Goal: Information Seeking & Learning: Learn about a topic

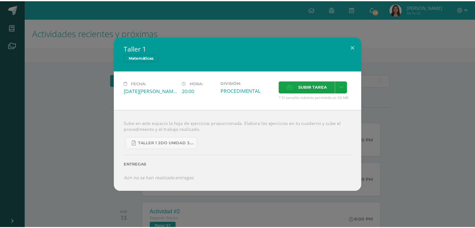
scroll to position [125, 0]
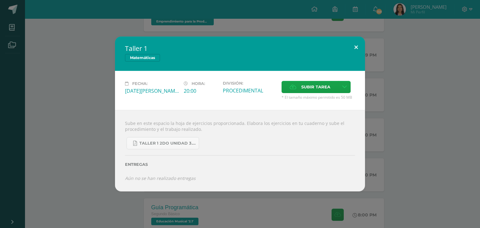
click at [355, 50] on button at bounding box center [356, 47] width 18 height 21
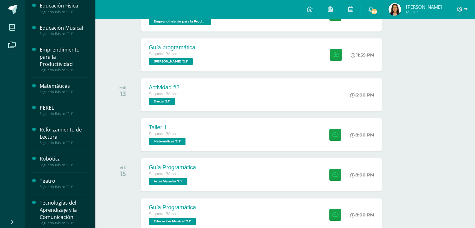
scroll to position [193, 0]
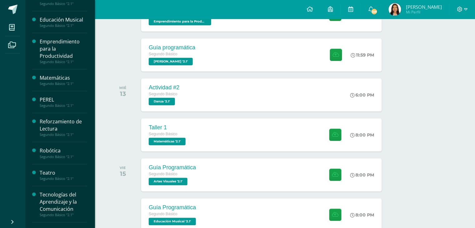
click at [59, 120] on div "Reforzamiento de Lectura" at bounding box center [63, 125] width 47 height 14
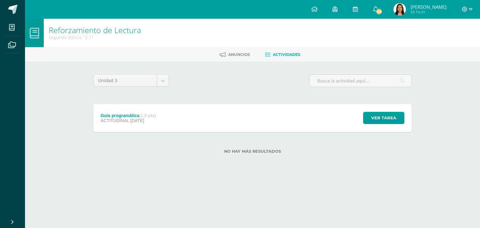
click at [135, 123] on span "[DATE]" at bounding box center [137, 120] width 14 height 5
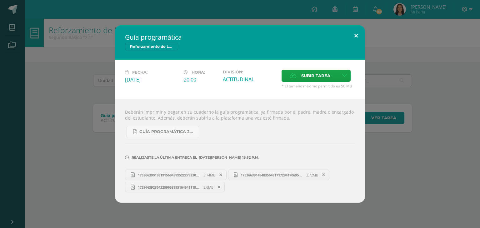
click at [349, 35] on button at bounding box center [356, 35] width 18 height 21
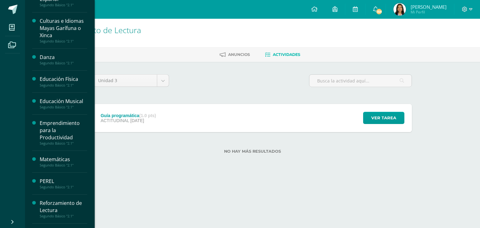
scroll to position [110, 0]
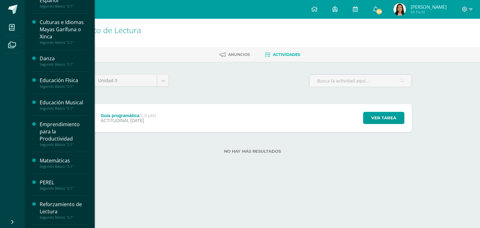
click at [62, 103] on div "Educación Musical" at bounding box center [63, 102] width 47 height 7
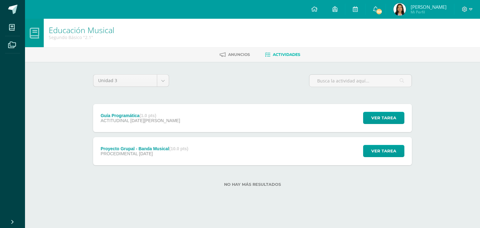
click at [111, 151] on span "PROCEDIMENTAL" at bounding box center [119, 153] width 37 height 5
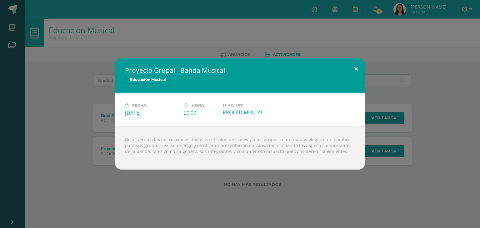
click at [353, 69] on button at bounding box center [356, 68] width 18 height 21
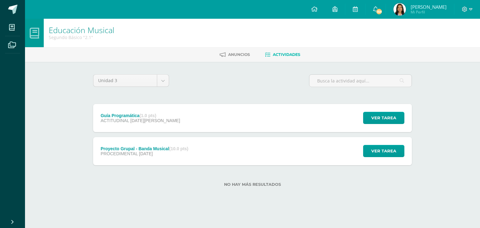
click at [210, 125] on div "Guía Programática (1.0 pts) ACTITUDINAL 15 de Agosto Ver tarea Guía Programátic…" at bounding box center [252, 118] width 318 height 28
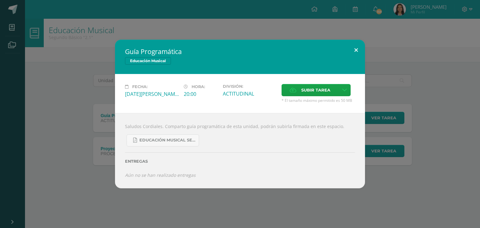
click at [358, 49] on button at bounding box center [356, 50] width 18 height 21
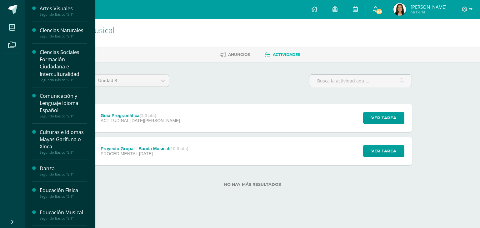
click at [70, 33] on div "Ciencias Naturales" at bounding box center [63, 30] width 47 height 7
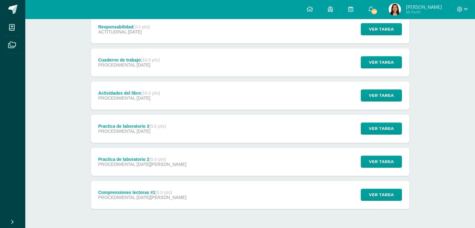
scroll to position [241, 0]
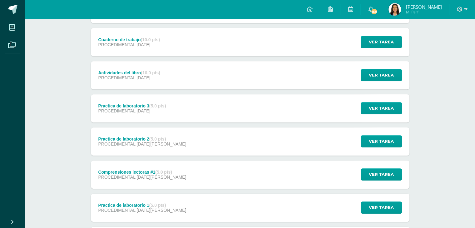
click at [224, 168] on div "Comprensiones lectoras #1 (5.0 pts) PROCEDIMENTAL 08 de Agosto Ver tarea Compre…" at bounding box center [250, 174] width 318 height 28
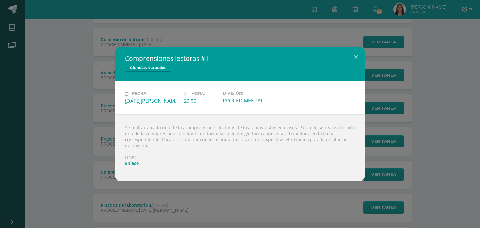
click at [131, 160] on link "Enlace" at bounding box center [132, 163] width 14 height 6
click at [355, 56] on button at bounding box center [356, 57] width 18 height 21
